Goal: Browse casually

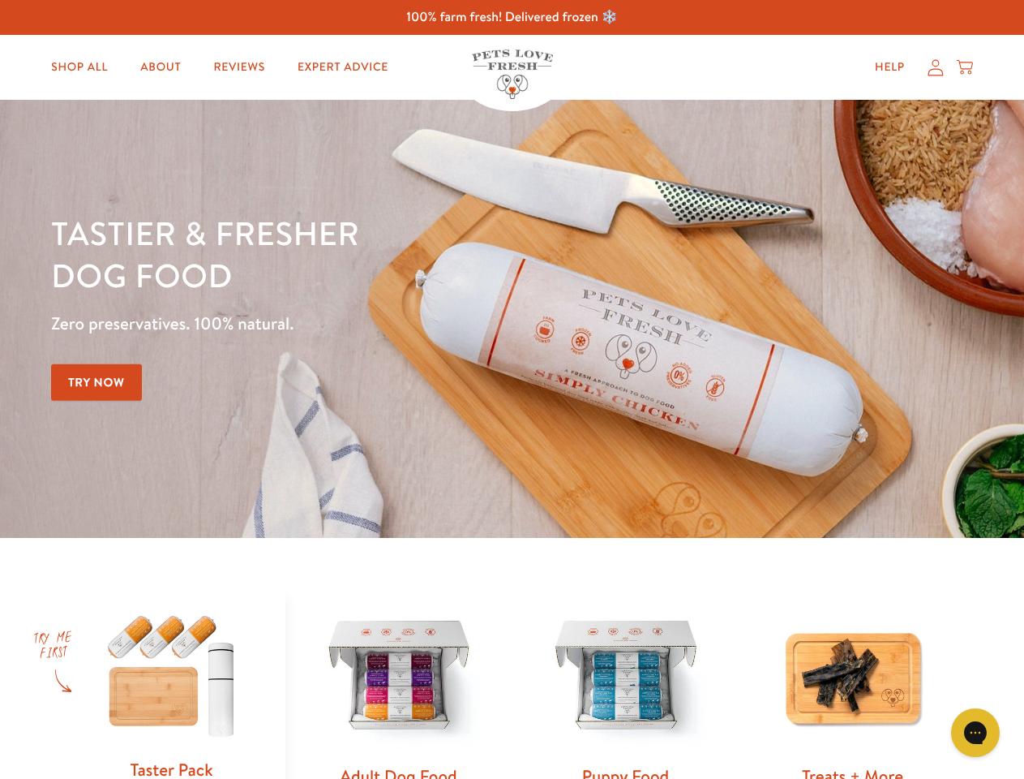
click at [512, 389] on div "Tastier & fresher dog food Zero preservatives. 100% natural. Try Now" at bounding box center [358, 319] width 615 height 214
